Goal: Task Accomplishment & Management: Use online tool/utility

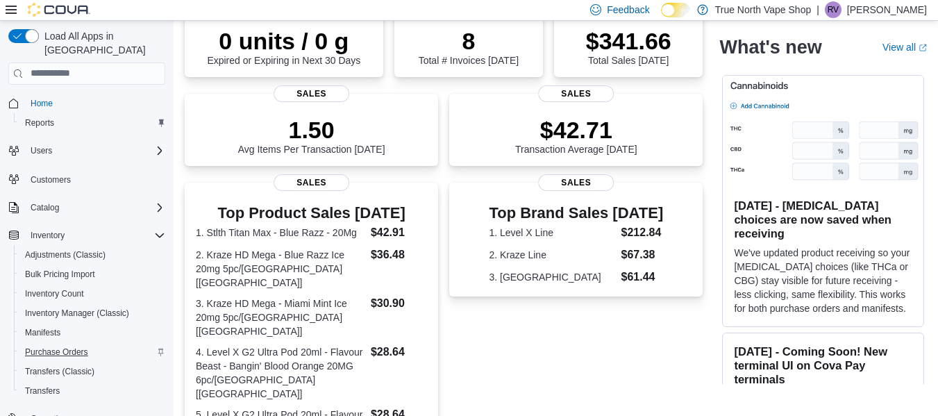
scroll to position [180, 0]
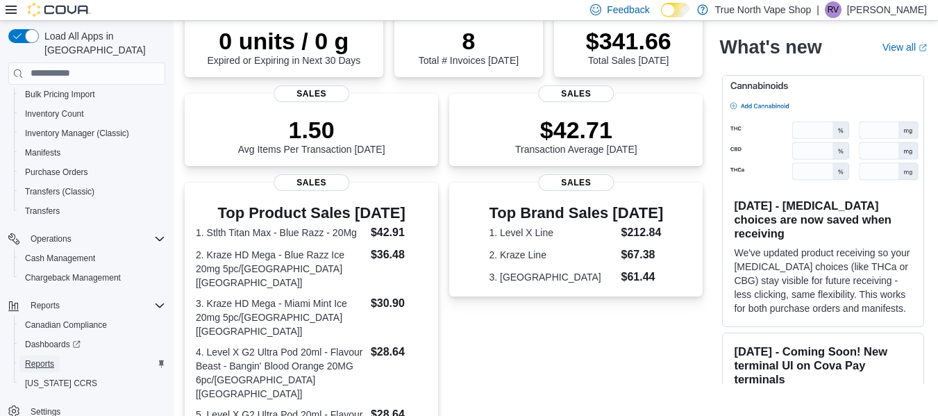
click at [36, 358] on span "Reports" at bounding box center [39, 363] width 29 height 11
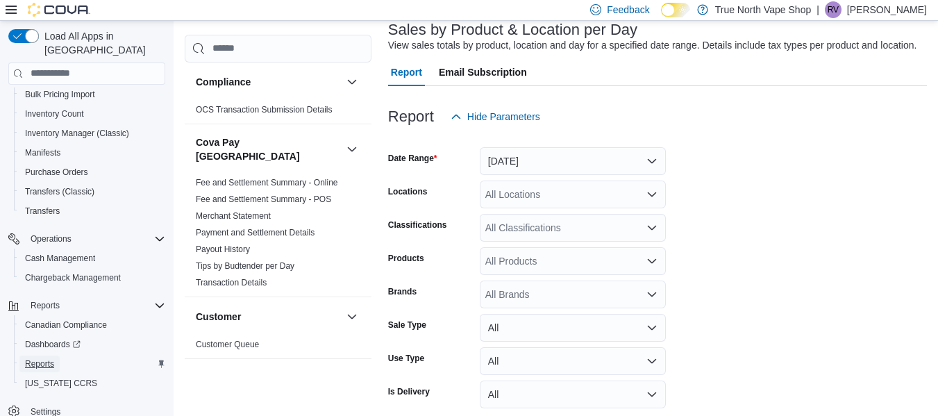
scroll to position [91, 0]
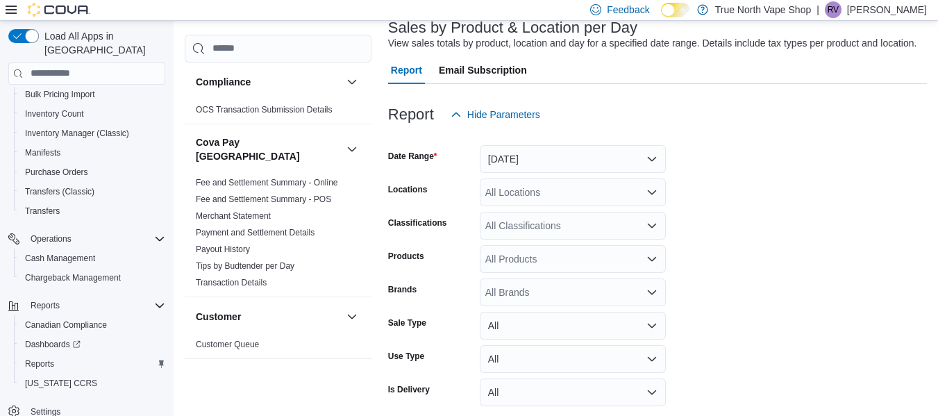
click at [523, 195] on div "All Locations" at bounding box center [573, 192] width 186 height 28
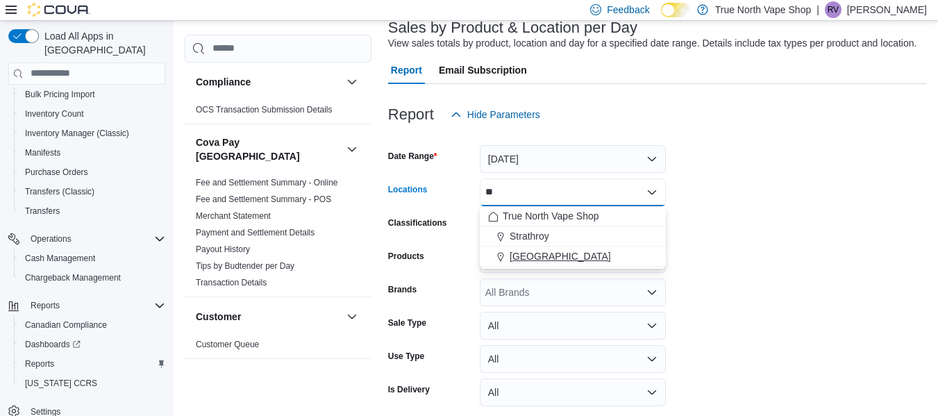
type input "**"
click at [535, 262] on span "[GEOGRAPHIC_DATA]" at bounding box center [560, 256] width 101 height 14
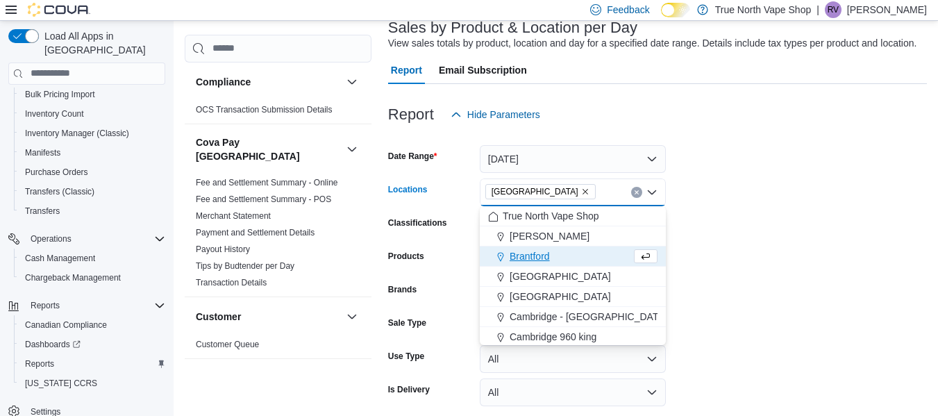
click at [796, 251] on form "Date Range [DATE] Locations [GEOGRAPHIC_DATA] Combo box. Selected. [GEOGRAPHIC_…" at bounding box center [657, 286] width 539 height 317
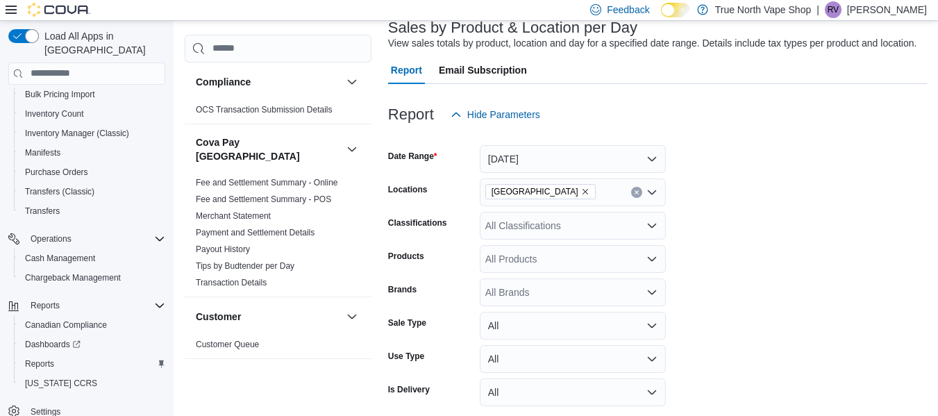
scroll to position [148, 0]
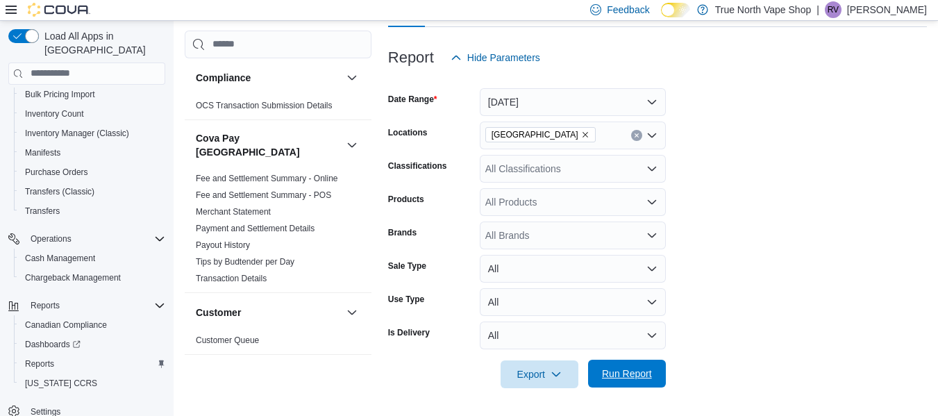
click at [612, 374] on span "Run Report" at bounding box center [627, 374] width 50 height 14
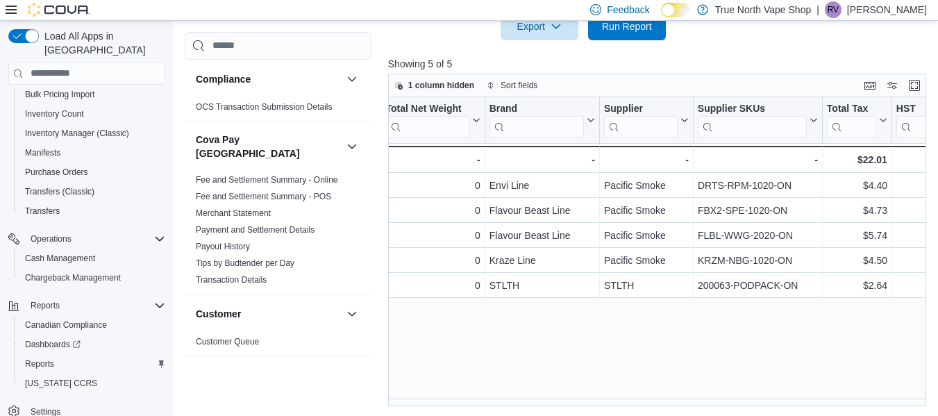
scroll to position [0, 1903]
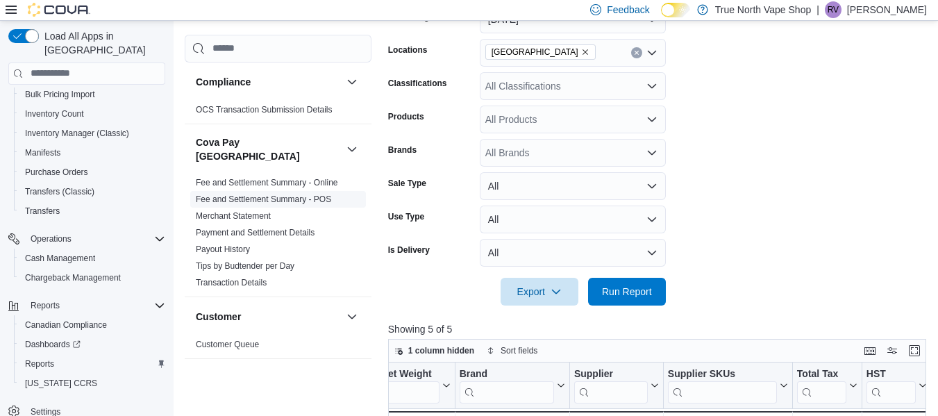
click at [242, 194] on link "Fee and Settlement Summary - POS" at bounding box center [263, 199] width 135 height 10
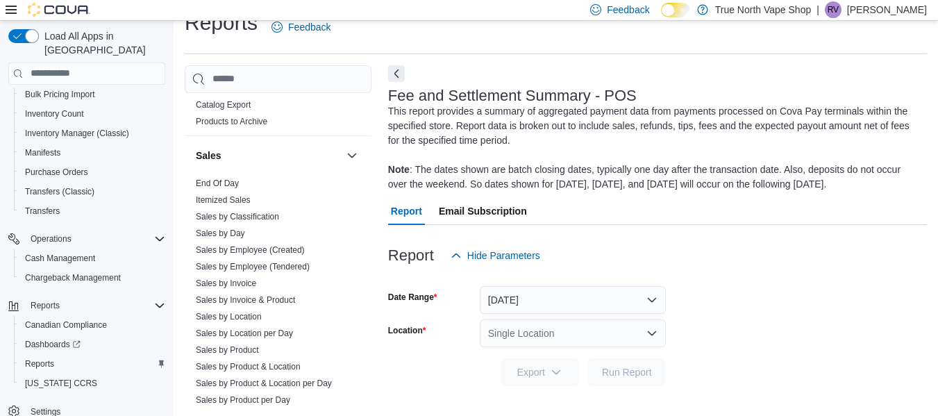
scroll to position [885, 0]
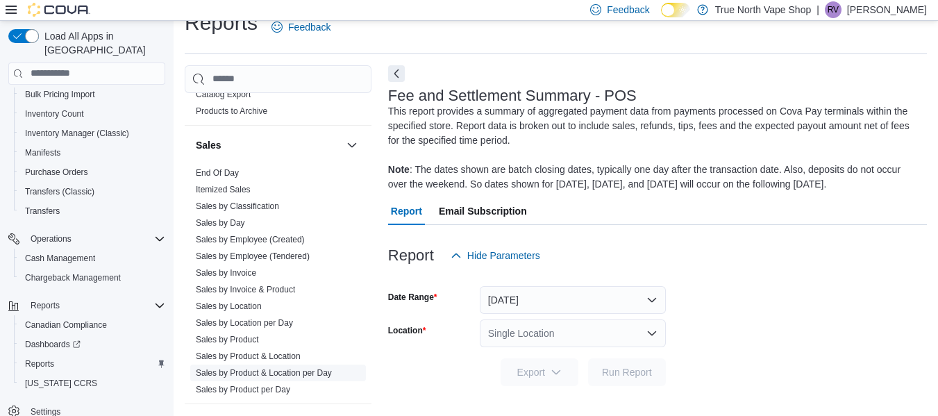
click at [292, 368] on link "Sales by Product & Location per Day" at bounding box center [264, 373] width 136 height 10
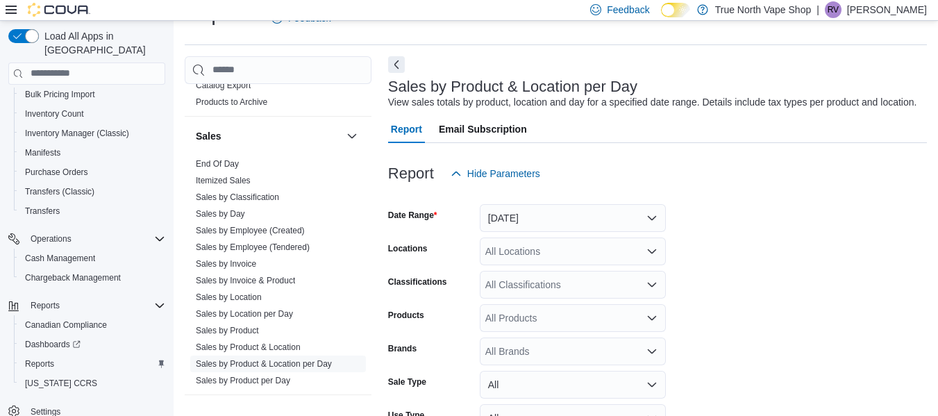
scroll to position [148, 0]
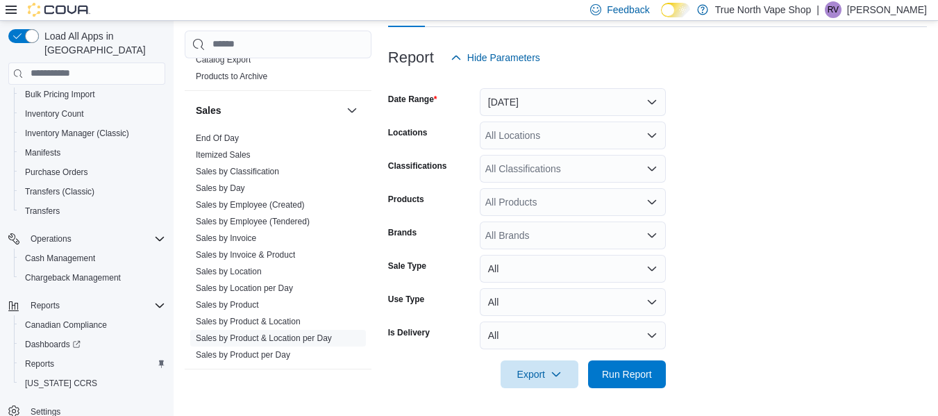
click at [542, 116] on form "Date Range [DATE] Locations All Locations Classifications All Classifications P…" at bounding box center [657, 230] width 539 height 317
click at [534, 135] on div "All Locations" at bounding box center [573, 136] width 186 height 28
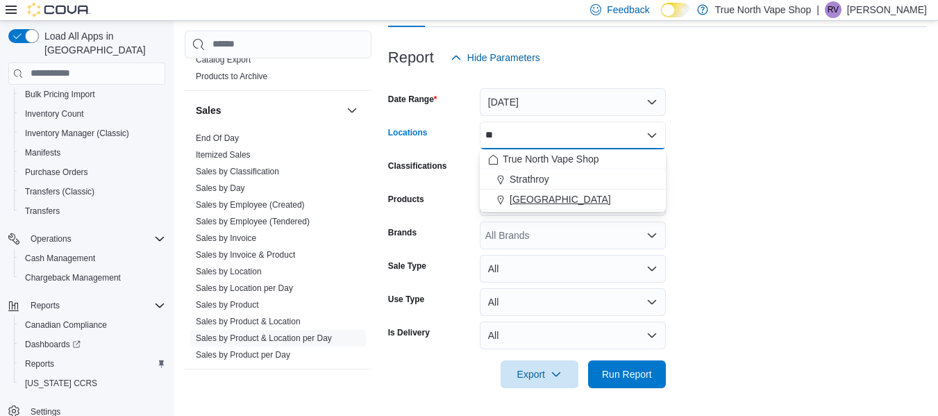
type input "**"
click at [546, 207] on button "[GEOGRAPHIC_DATA]" at bounding box center [573, 200] width 186 height 20
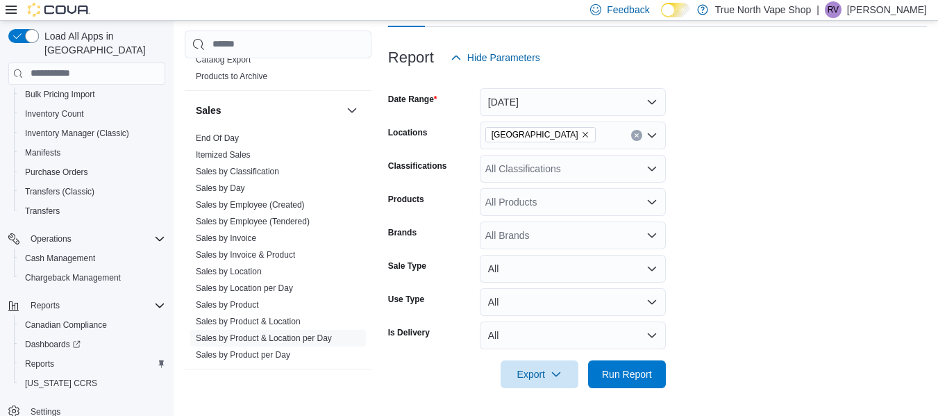
click at [635, 388] on div at bounding box center [657, 396] width 539 height 17
click at [619, 374] on span "Run Report" at bounding box center [627, 374] width 50 height 14
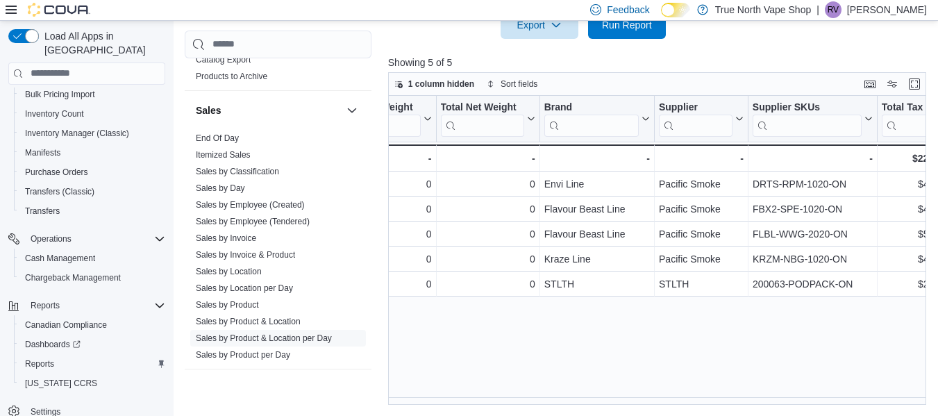
scroll to position [0, 1903]
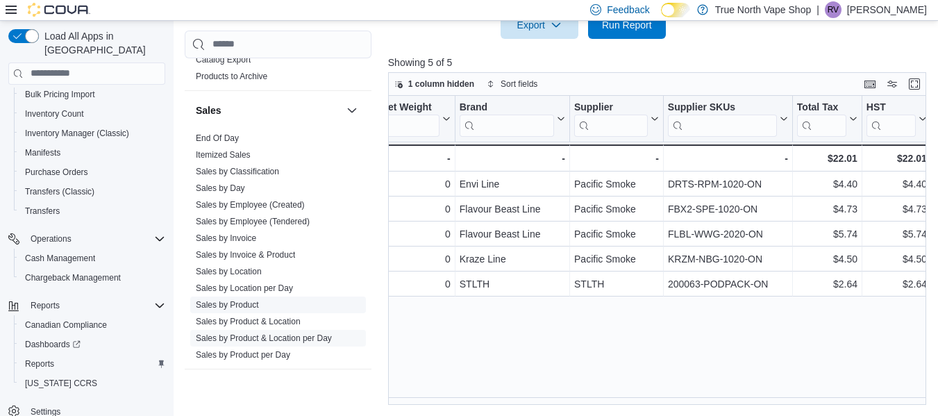
click at [243, 300] on link "Sales by Product" at bounding box center [227, 305] width 63 height 10
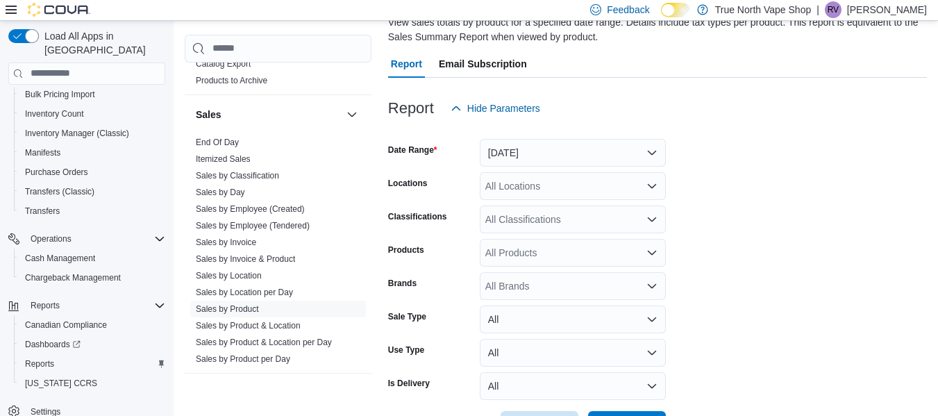
scroll to position [47, 0]
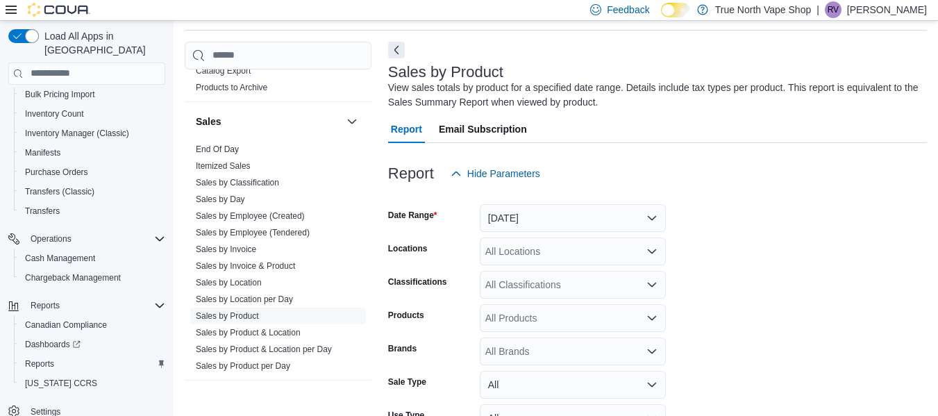
click at [544, 251] on div "All Locations" at bounding box center [573, 251] width 186 height 28
type input "***"
click at [527, 276] on span "[GEOGRAPHIC_DATA]" at bounding box center [560, 275] width 101 height 14
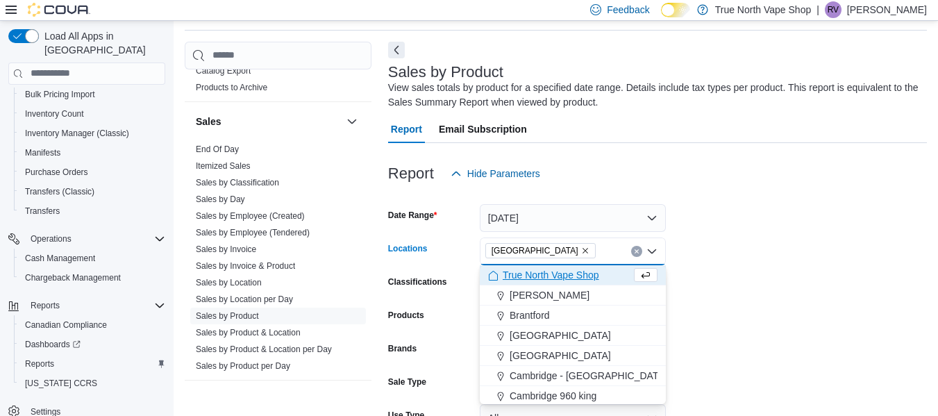
click at [740, 276] on form "Date Range [DATE] Locations [GEOGRAPHIC_DATA] Combo box. Selected. [GEOGRAPHIC_…" at bounding box center [657, 345] width 539 height 317
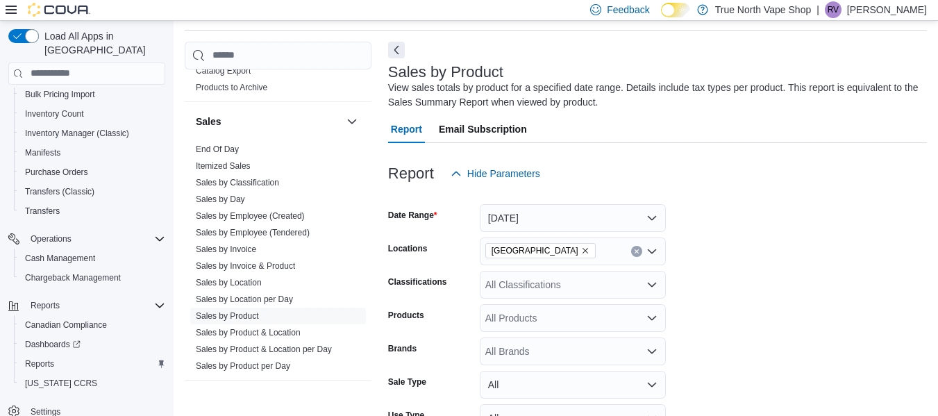
scroll to position [162, 0]
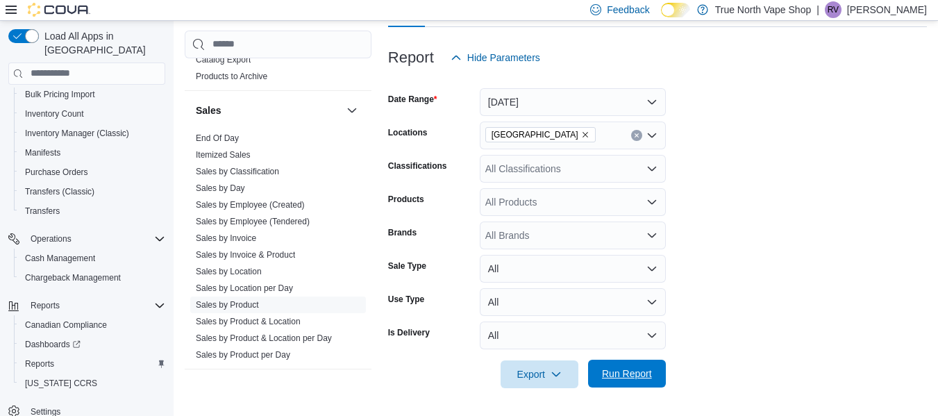
click at [613, 363] on span "Run Report" at bounding box center [626, 374] width 61 height 28
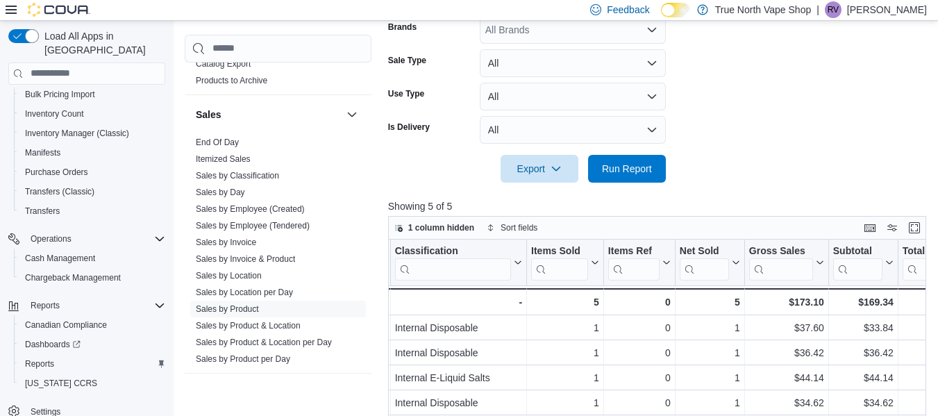
scroll to position [0, 296]
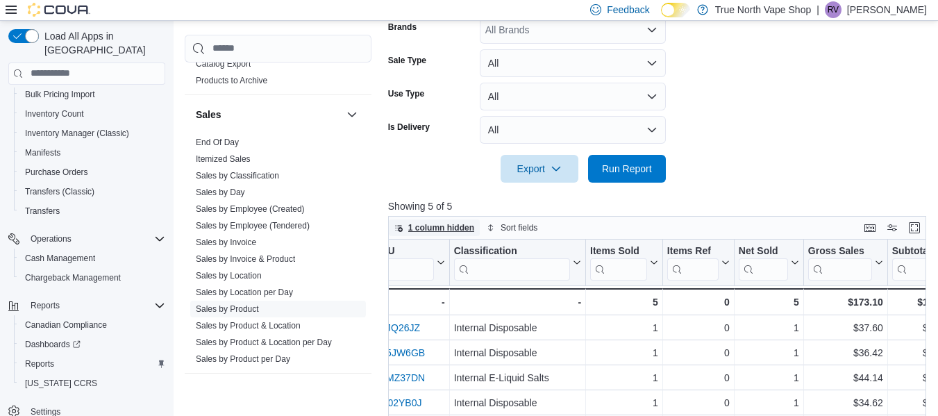
click at [449, 231] on span "1 column hidden" at bounding box center [441, 227] width 66 height 11
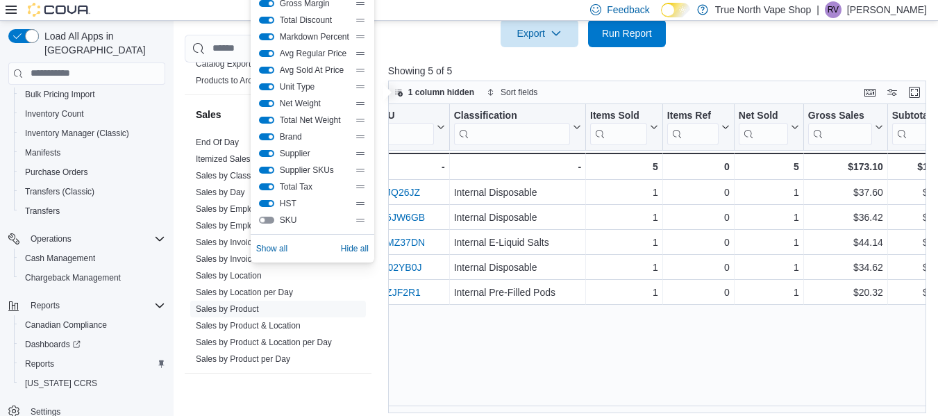
scroll to position [504, 0]
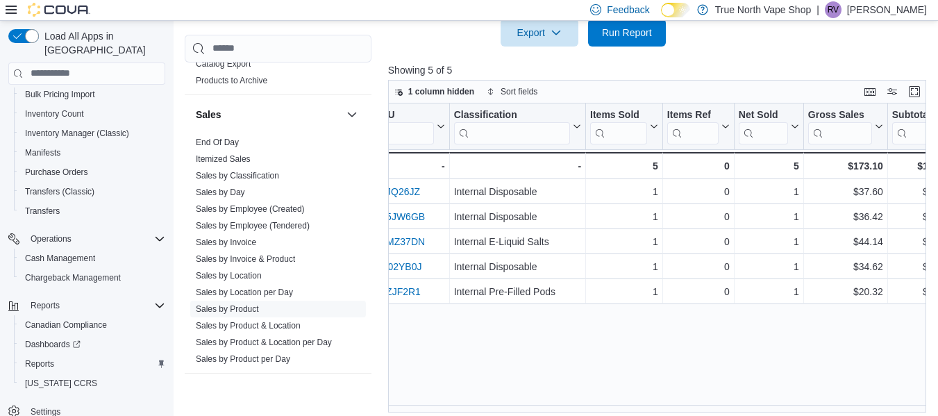
click at [507, 345] on div "Product Click to view column header actions SKU Click to view column header act…" at bounding box center [660, 257] width 544 height 309
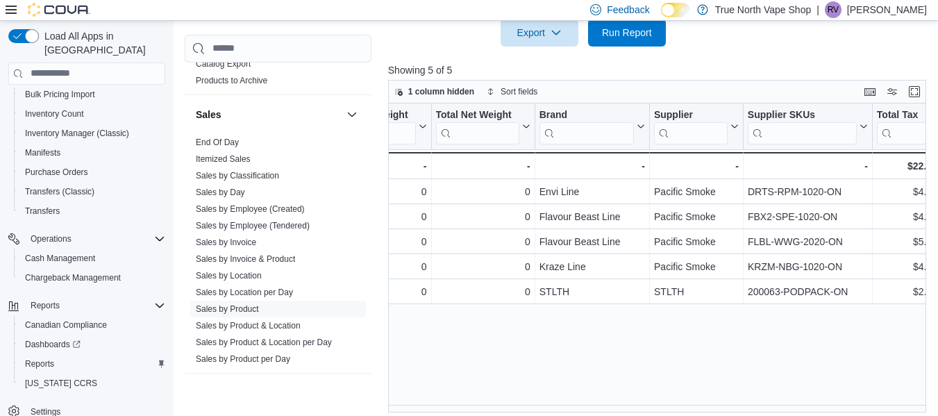
scroll to position [0, 1729]
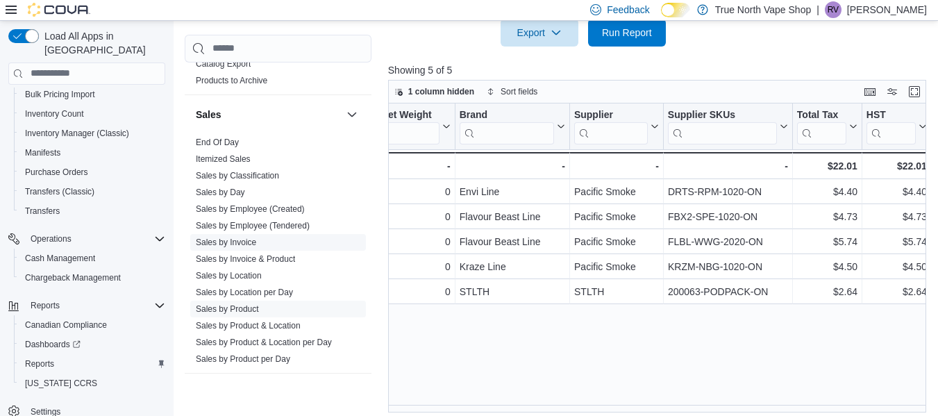
click at [241, 237] on link "Sales by Invoice" at bounding box center [226, 242] width 60 height 10
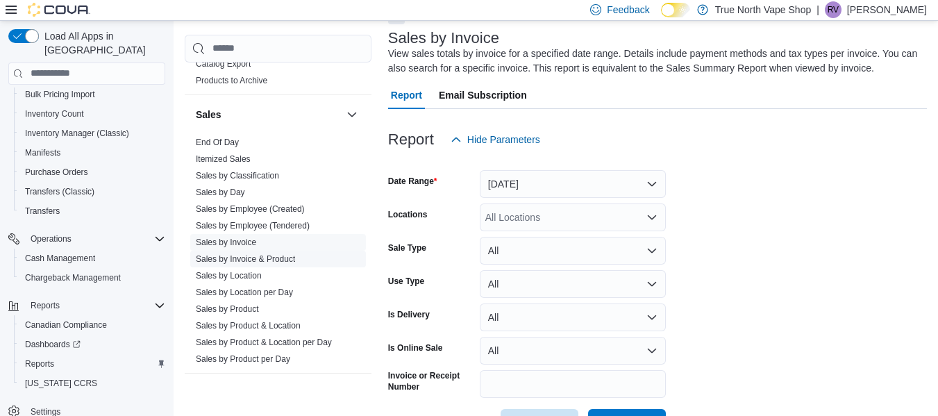
scroll to position [47, 0]
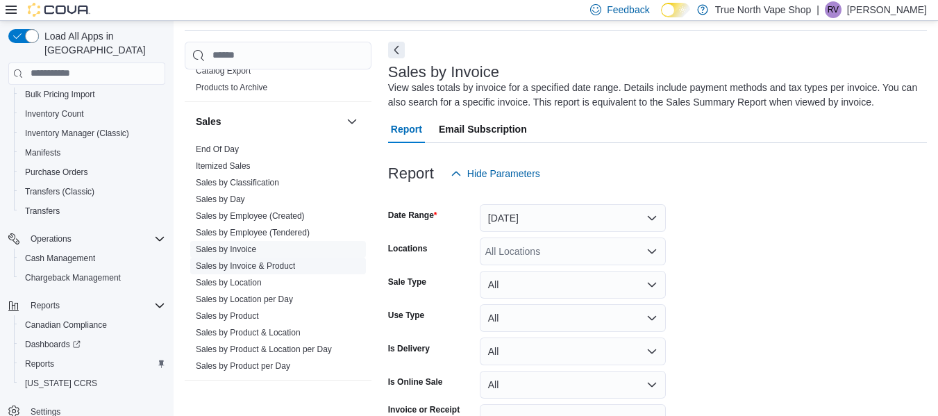
click at [252, 261] on link "Sales by Invoice & Product" at bounding box center [245, 266] width 99 height 10
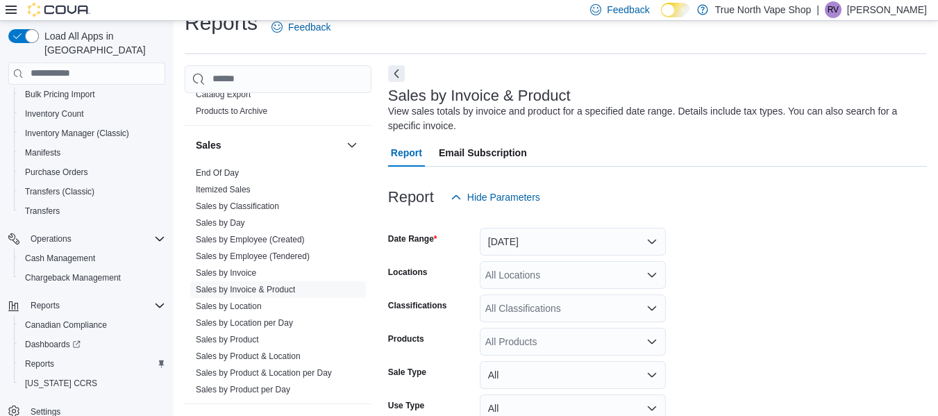
scroll to position [47, 0]
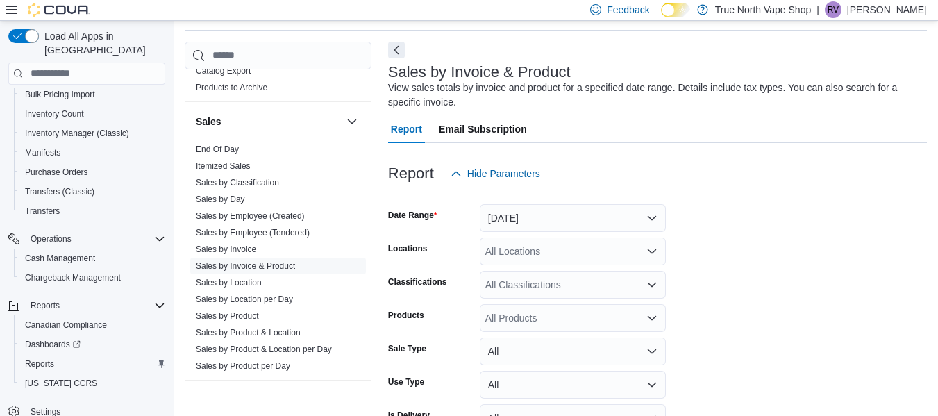
click at [510, 256] on div "All Locations" at bounding box center [573, 251] width 186 height 28
type input "***"
click at [533, 275] on span "[GEOGRAPHIC_DATA]" at bounding box center [560, 275] width 101 height 14
click at [814, 229] on form "Date Range [DATE] Locations [GEOGRAPHIC_DATA] Classifications All Classificatio…" at bounding box center [657, 362] width 539 height 350
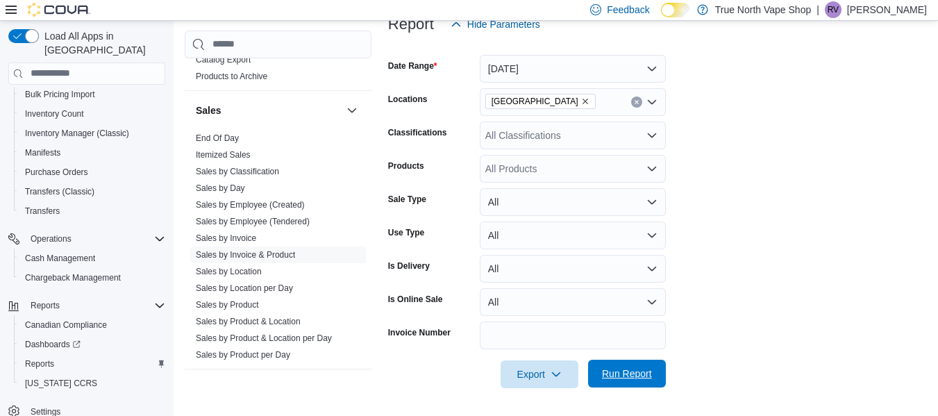
click at [621, 374] on span "Run Report" at bounding box center [627, 374] width 50 height 14
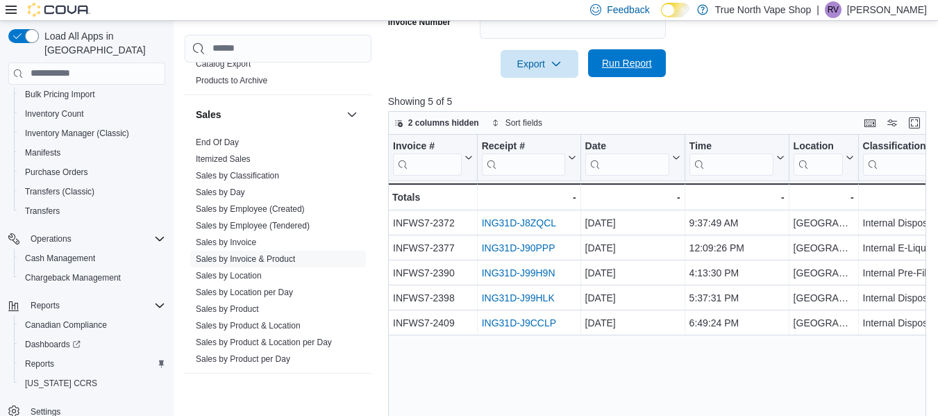
scroll to position [512, 0]
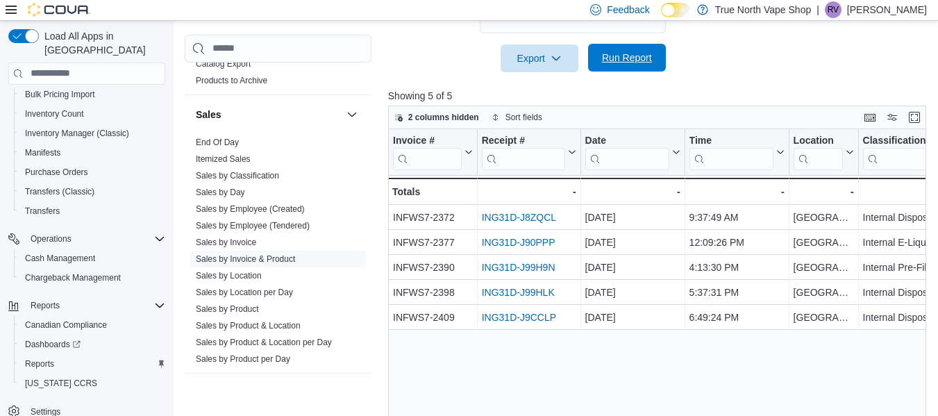
click at [621, 374] on div "Invoice # Click to view column header actions Receipt # Click to view column he…" at bounding box center [660, 283] width 544 height 309
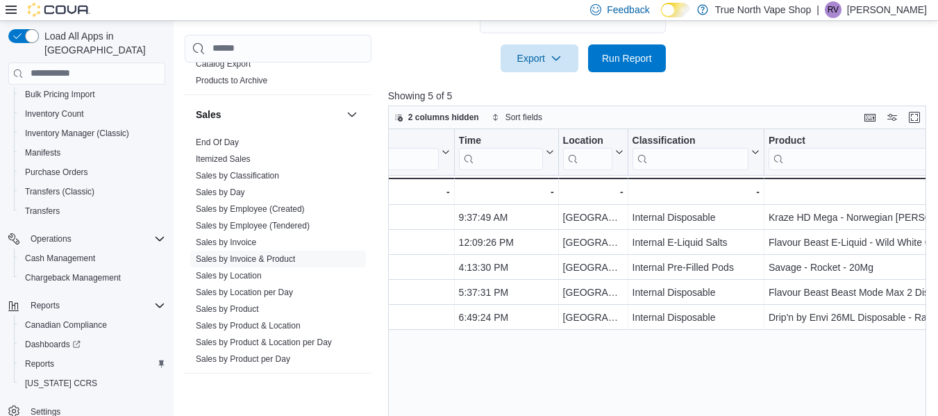
scroll to position [0, 0]
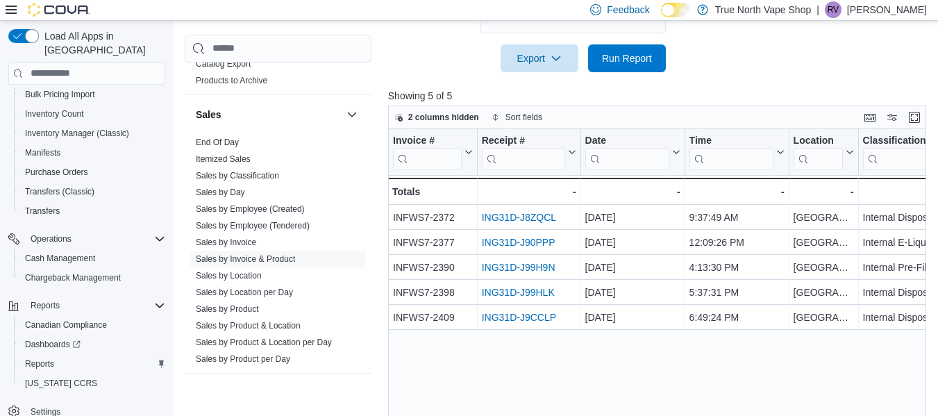
scroll to position [196, 0]
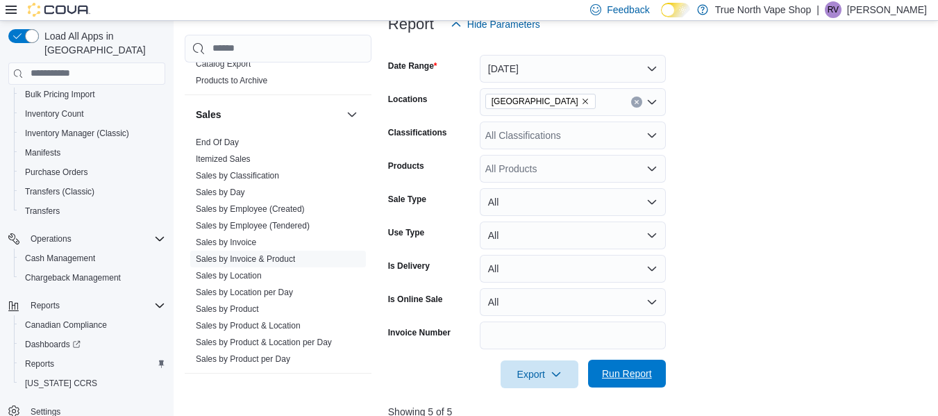
click at [633, 373] on span "Run Report" at bounding box center [627, 374] width 50 height 14
